Goal: Information Seeking & Learning: Learn about a topic

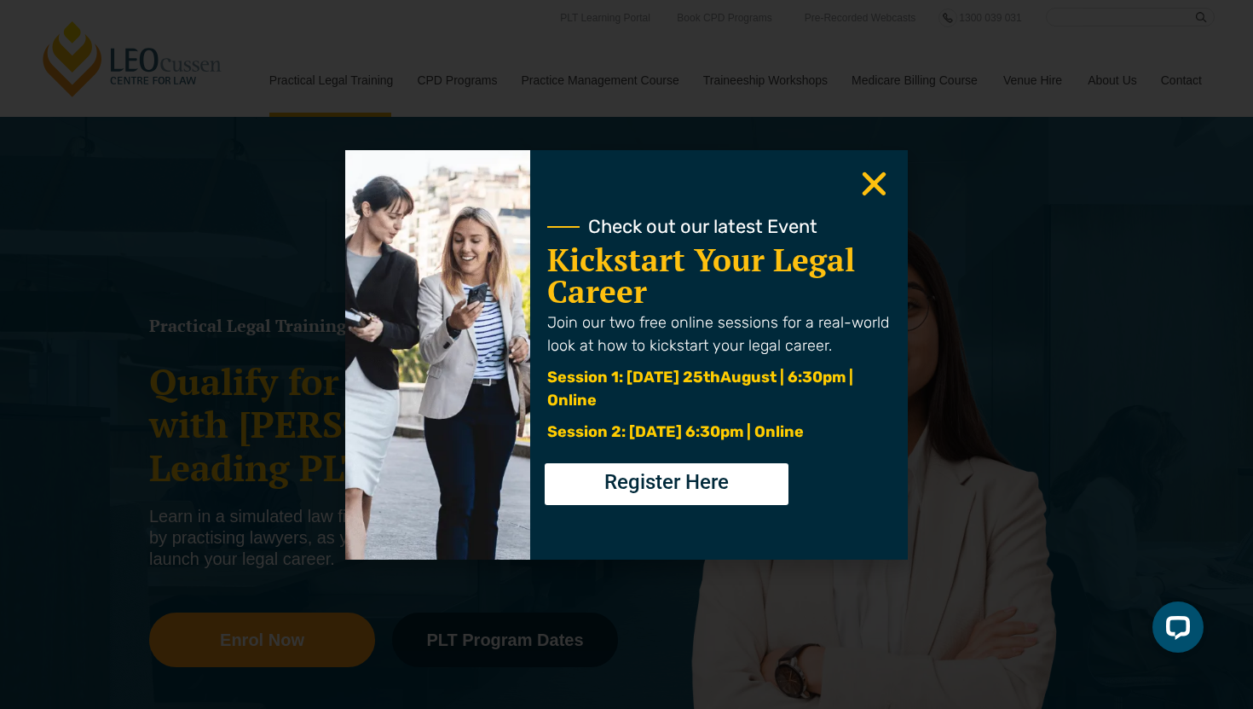
click at [879, 179] on use "Close" at bounding box center [875, 183] width 24 height 24
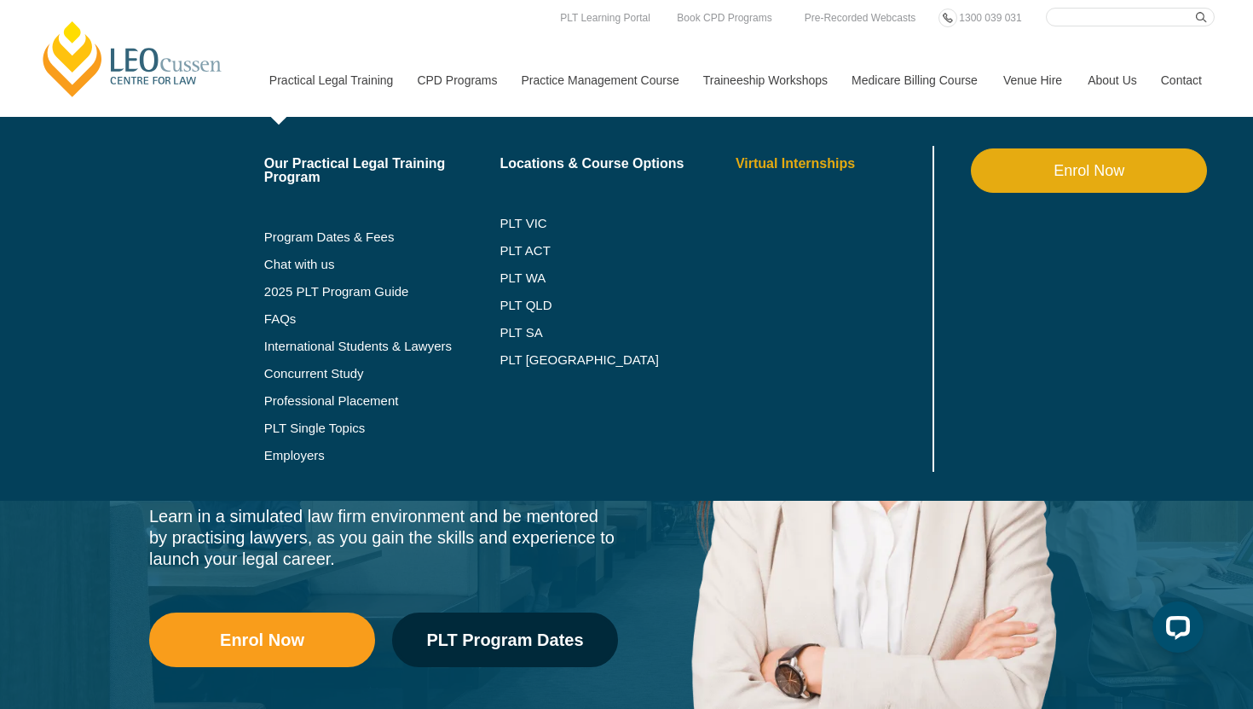
click at [790, 165] on link "Virtual Internships" at bounding box center [833, 164] width 194 height 14
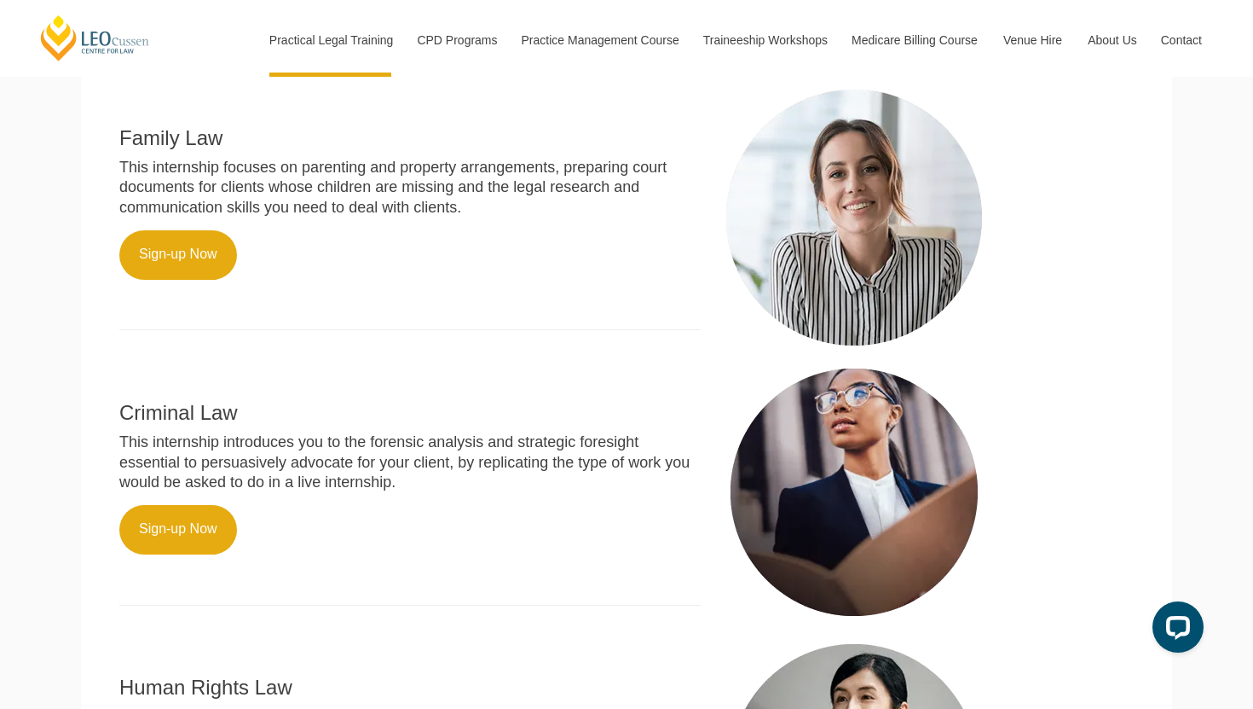
scroll to position [697, 0]
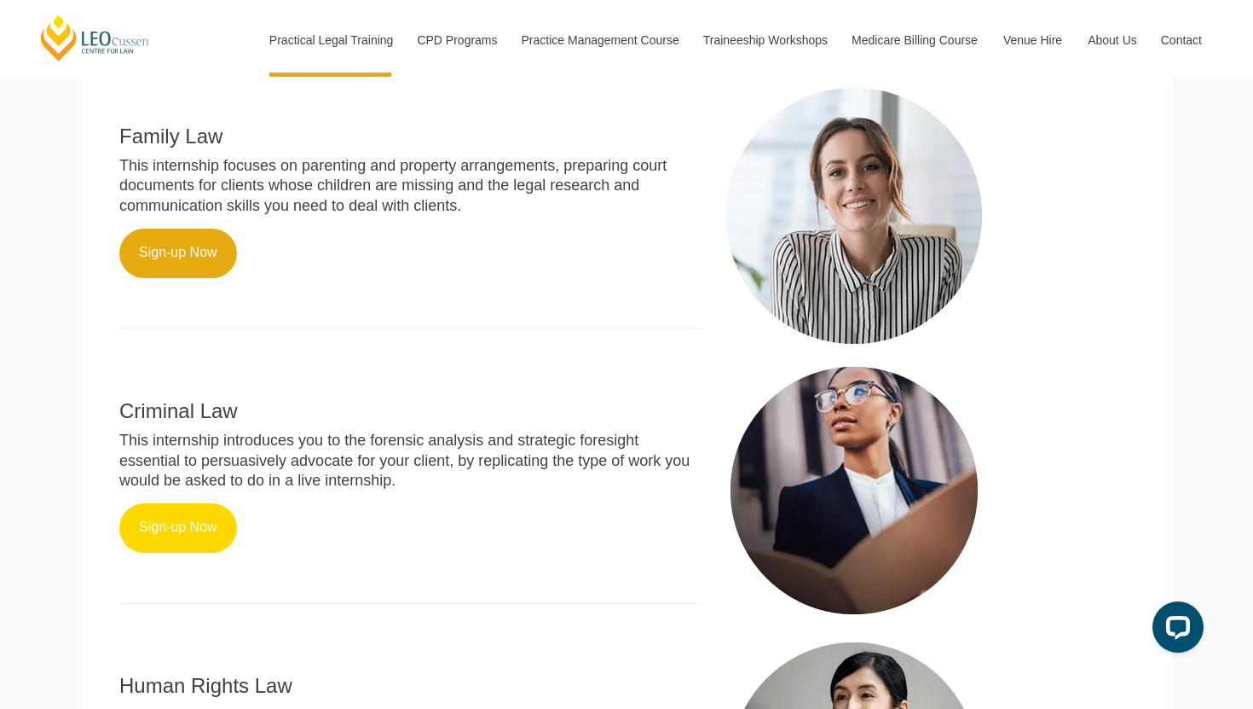
click at [164, 510] on link "Sign-up Now" at bounding box center [178, 527] width 118 height 49
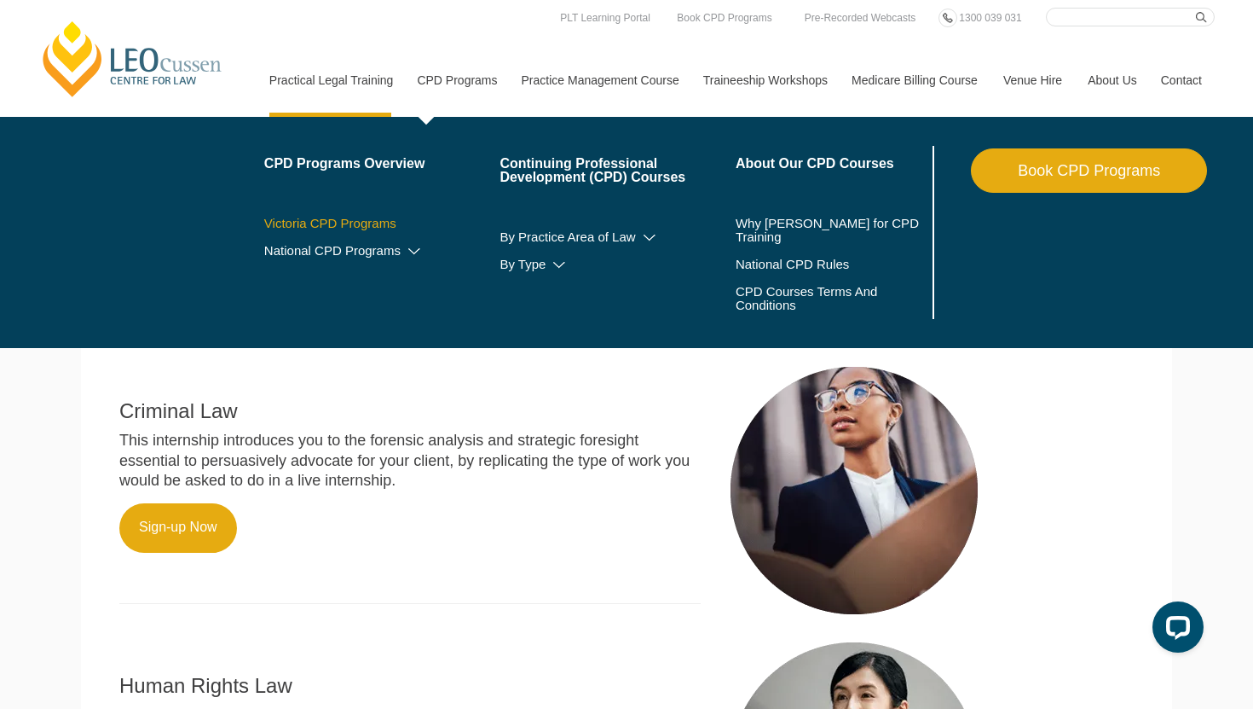
click at [358, 224] on link "Victoria CPD Programs" at bounding box center [382, 224] width 236 height 14
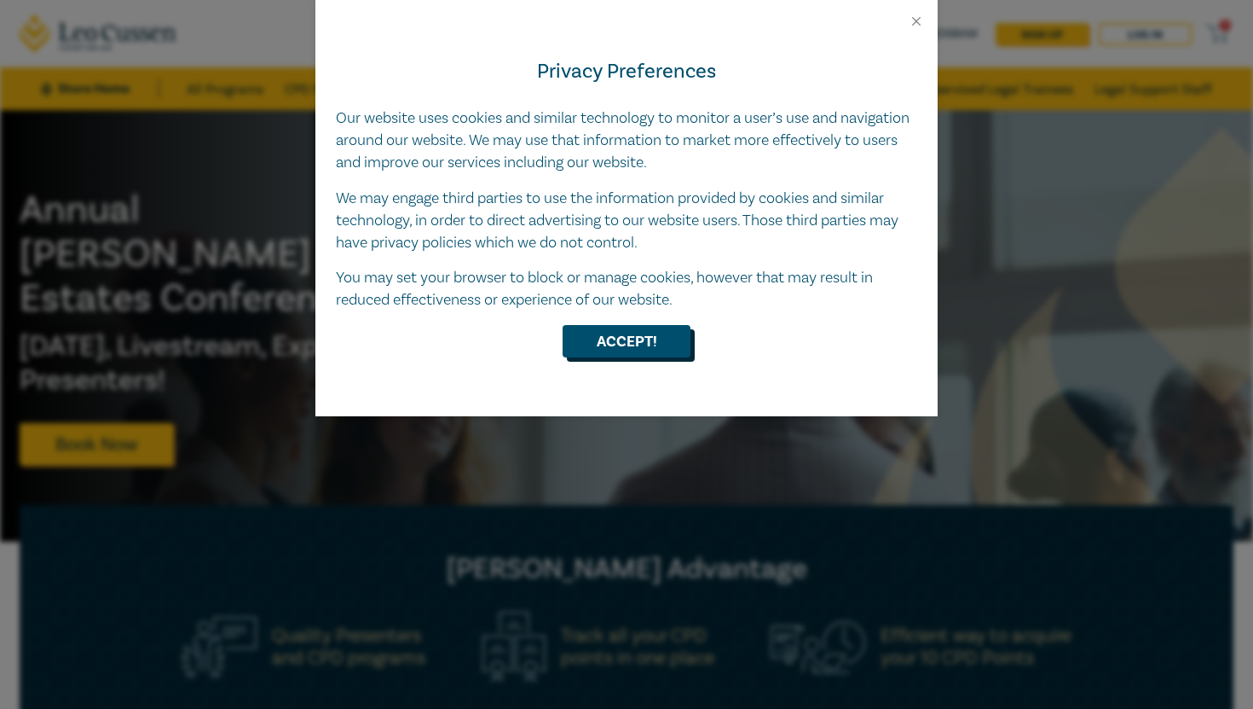
click at [651, 339] on button "Accept!" at bounding box center [627, 341] width 128 height 32
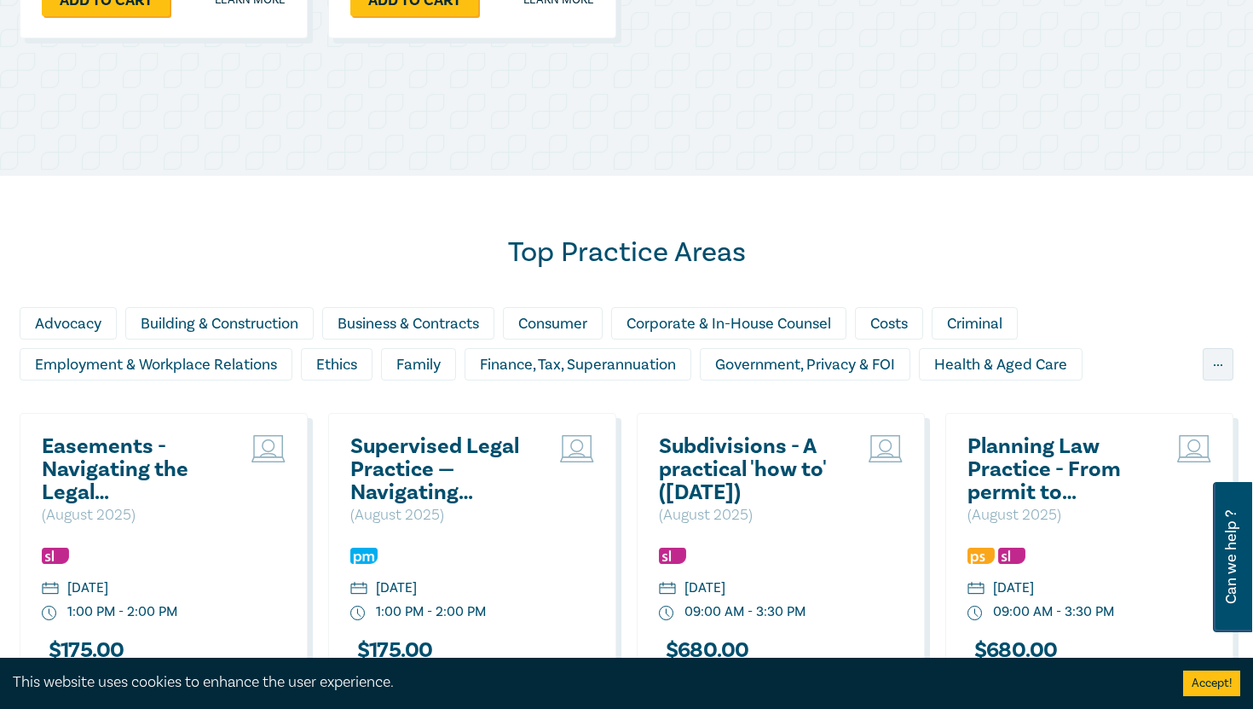
scroll to position [1235, 0]
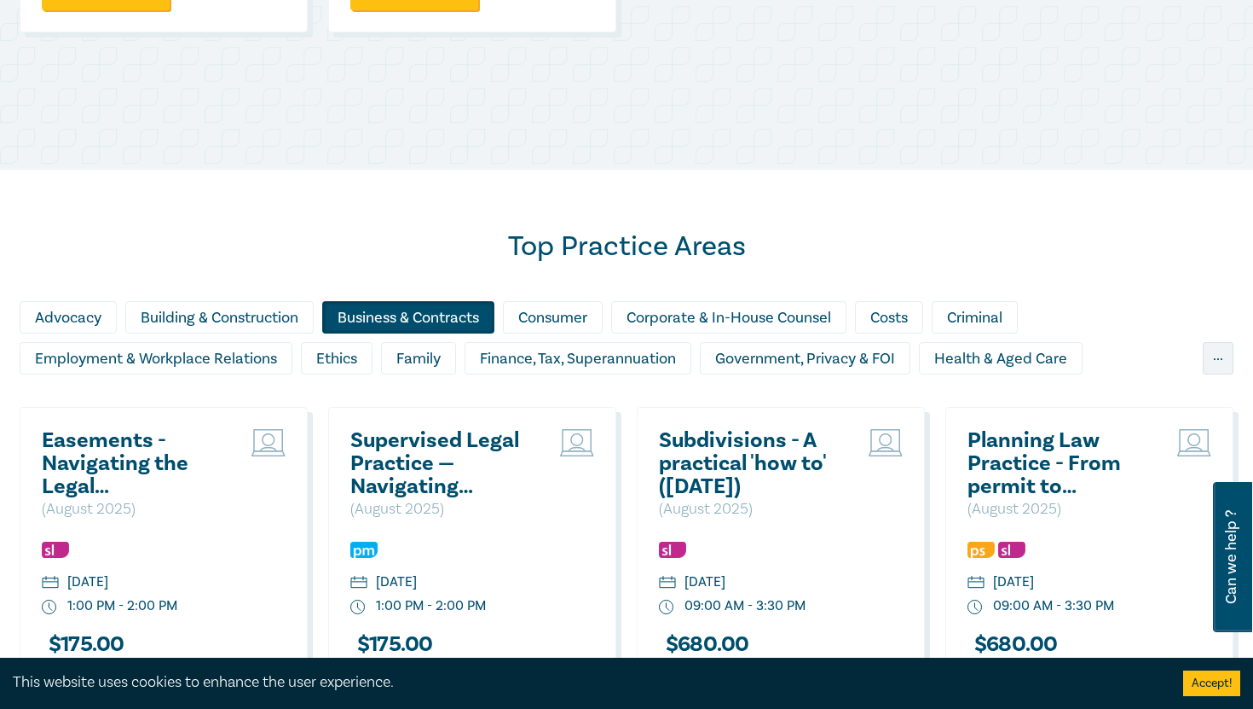
click at [426, 323] on div "Business & Contracts" at bounding box center [408, 317] width 172 height 32
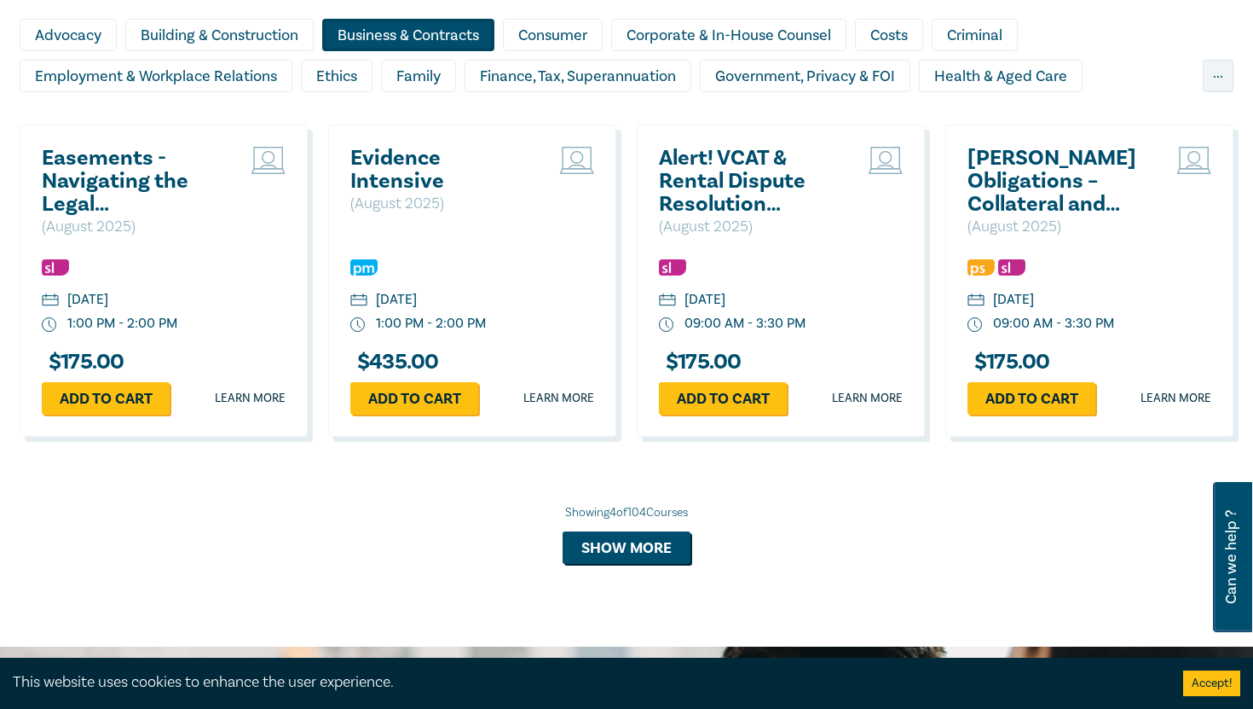
scroll to position [1518, 0]
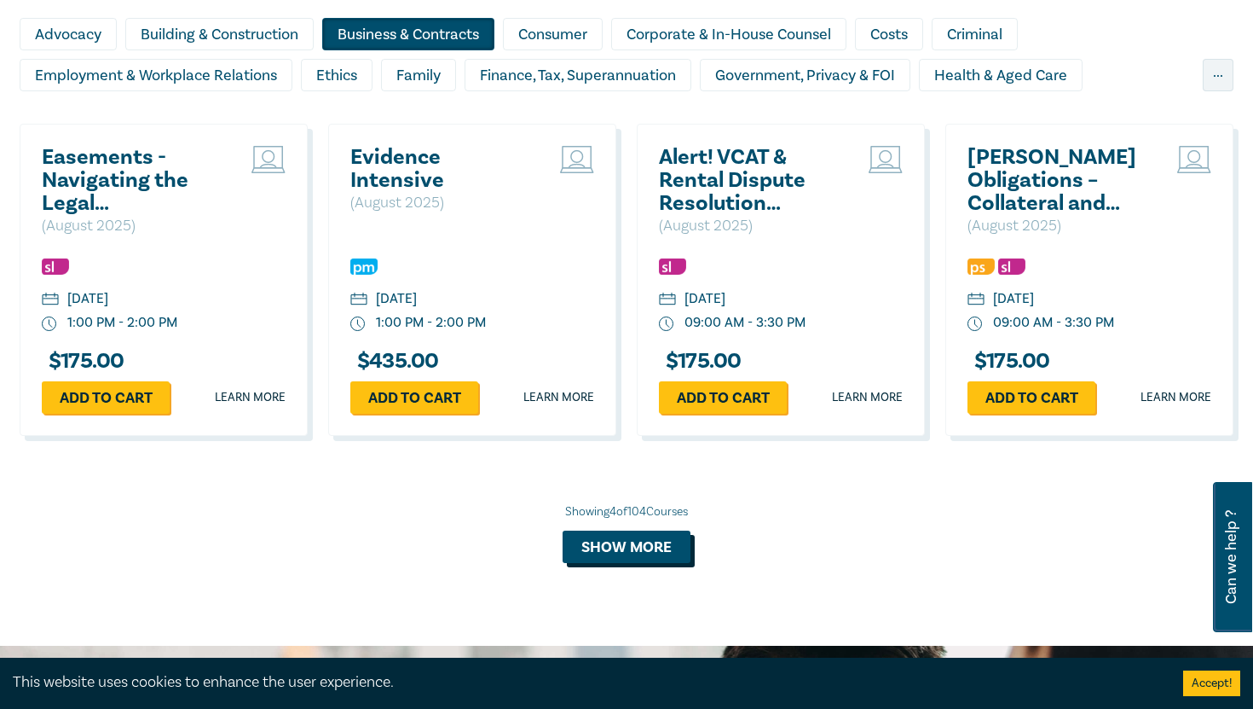
click at [657, 558] on button "Show more" at bounding box center [627, 546] width 128 height 32
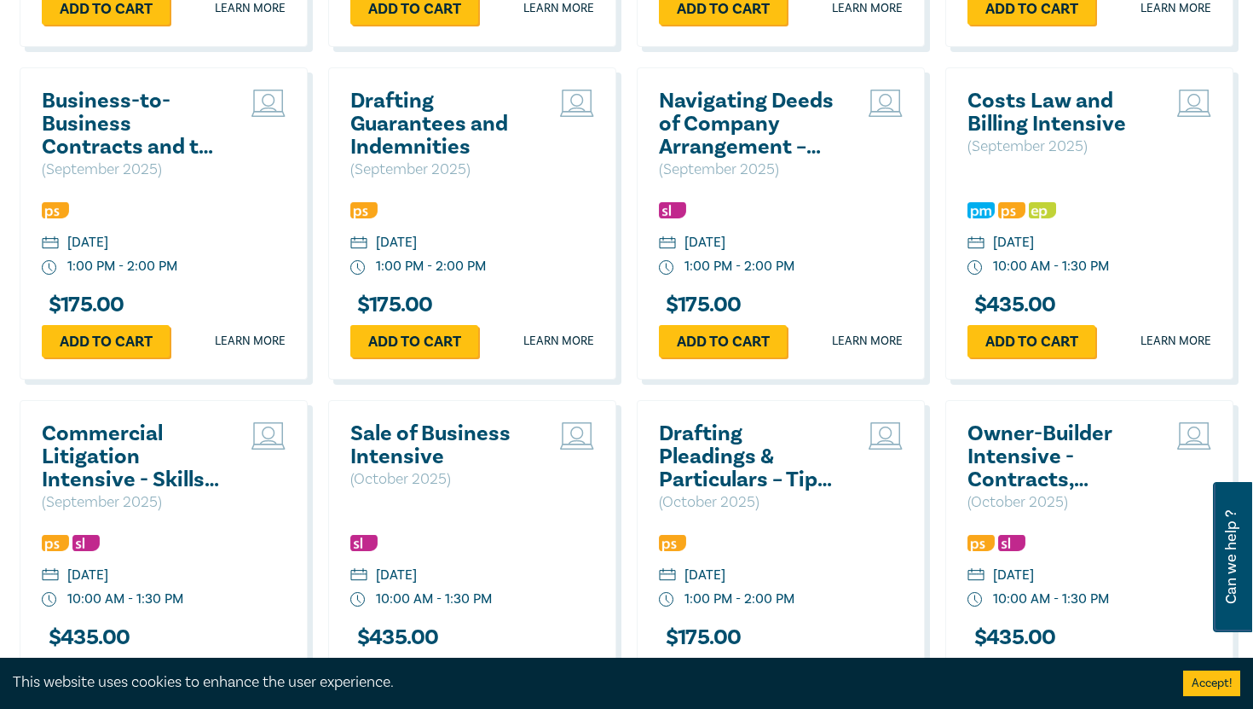
scroll to position [1906, 0]
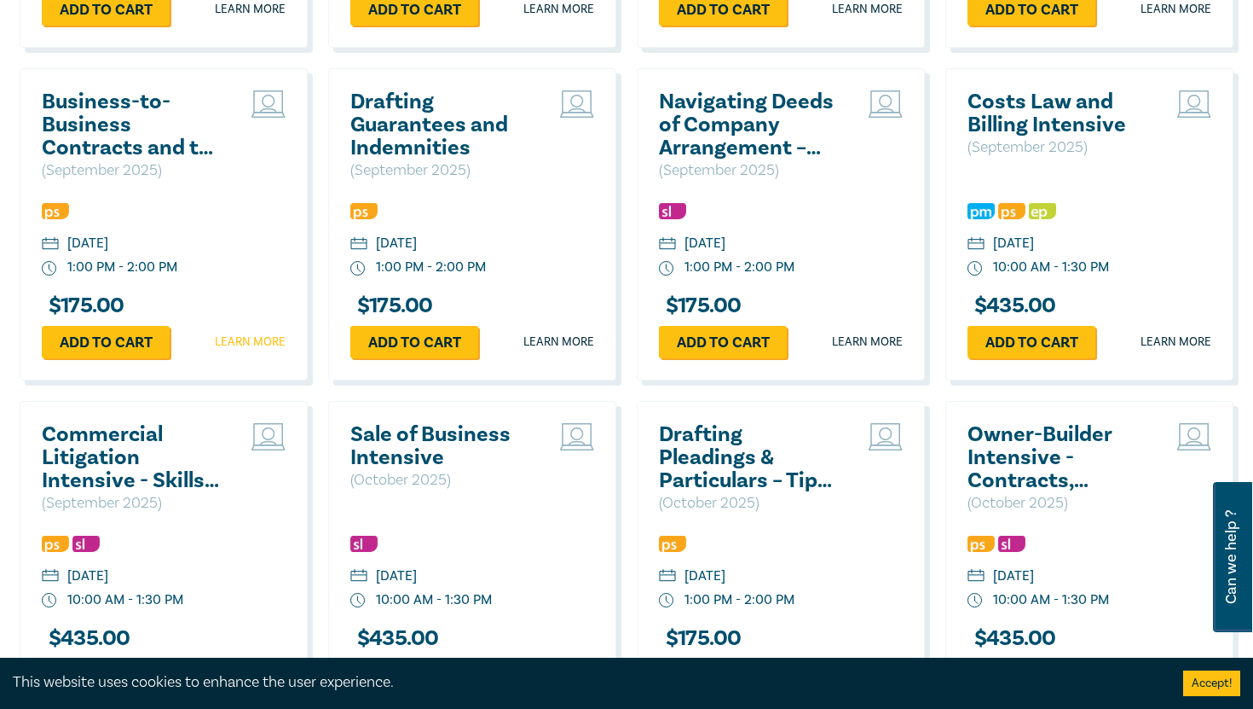
click at [257, 345] on link "Learn more" at bounding box center [250, 341] width 71 height 17
